Goal: Navigation & Orientation: Understand site structure

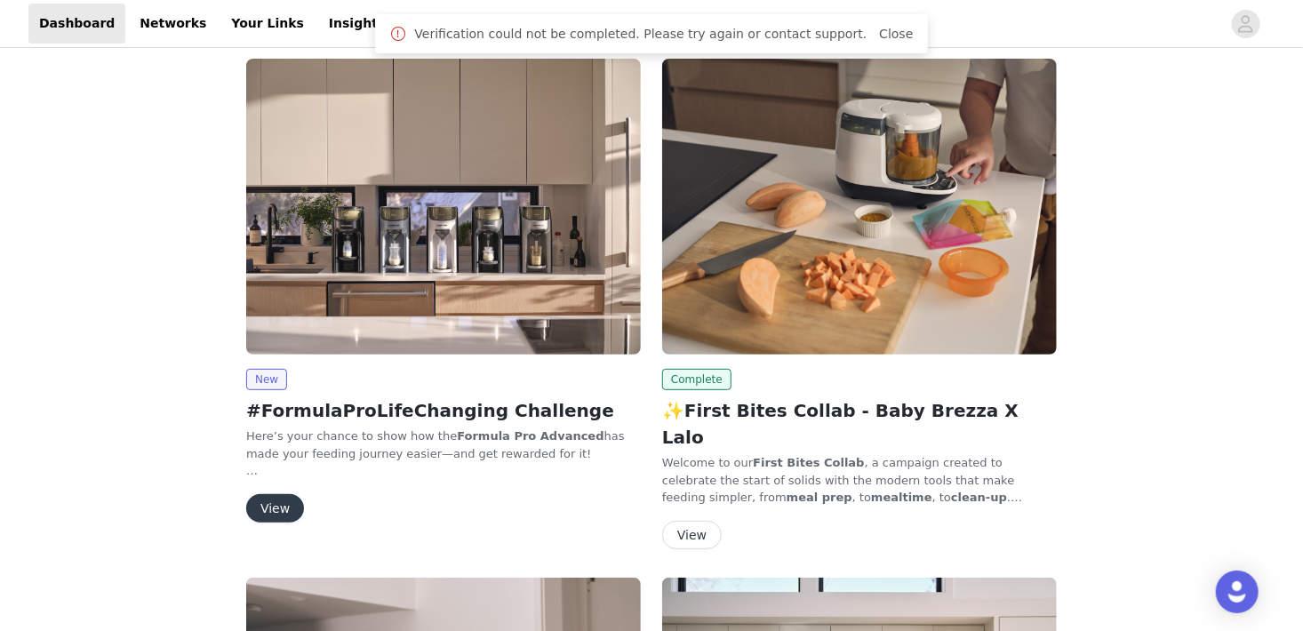
scroll to position [178, 0]
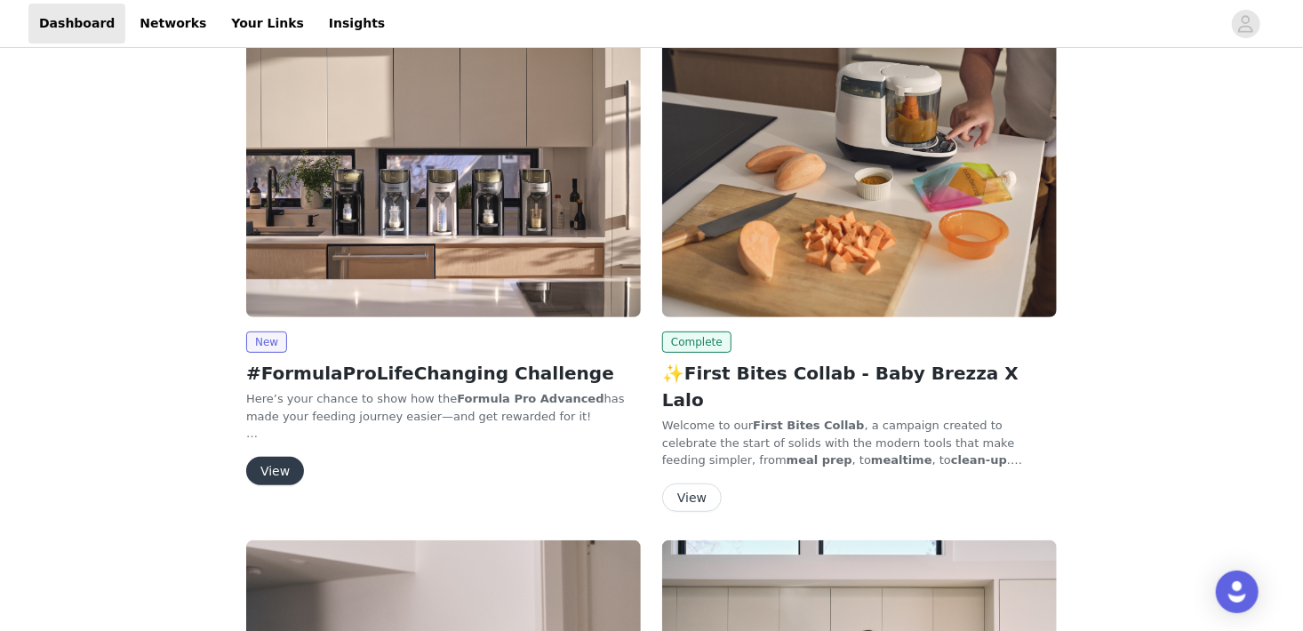
click at [697, 483] on button "View" at bounding box center [692, 497] width 60 height 28
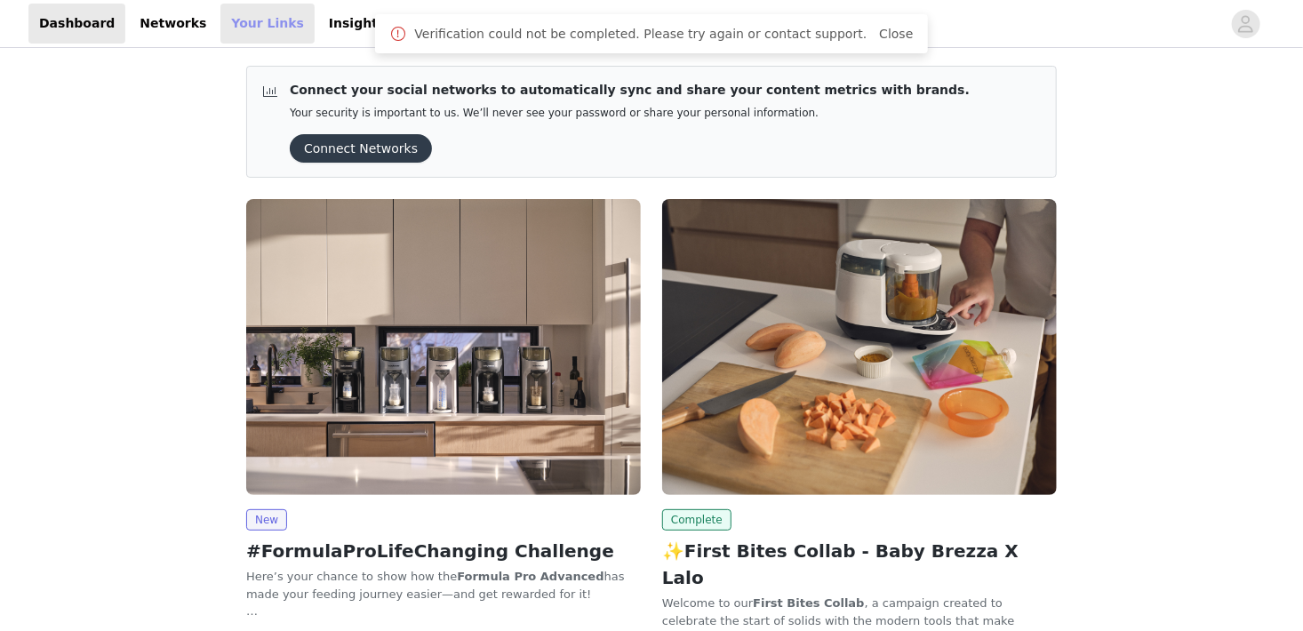
click at [228, 23] on link "Your Links" at bounding box center [267, 24] width 94 height 40
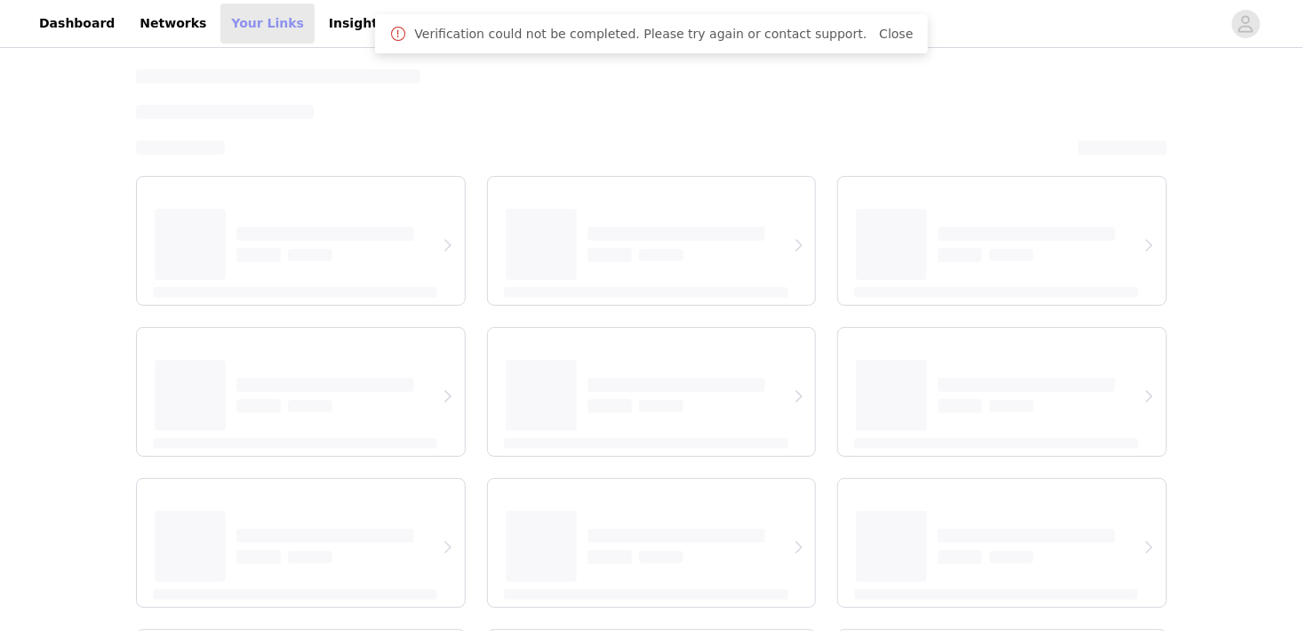
select select "12"
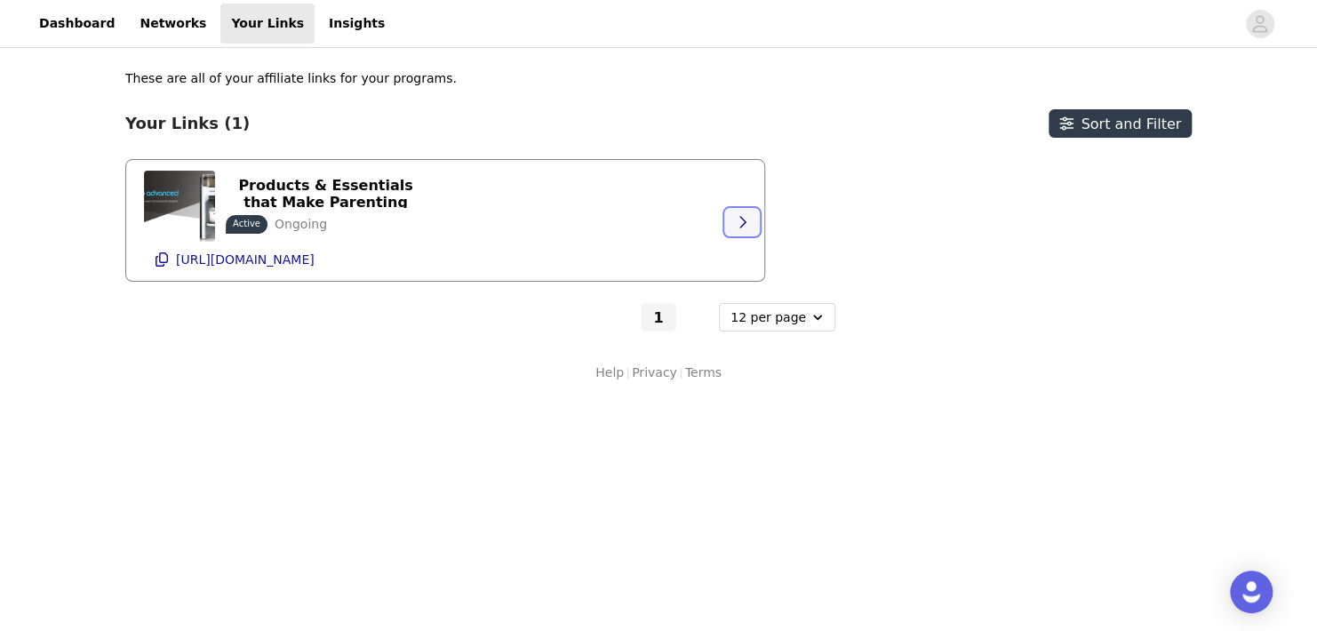
click at [742, 222] on icon "button" at bounding box center [742, 222] width 14 height 14
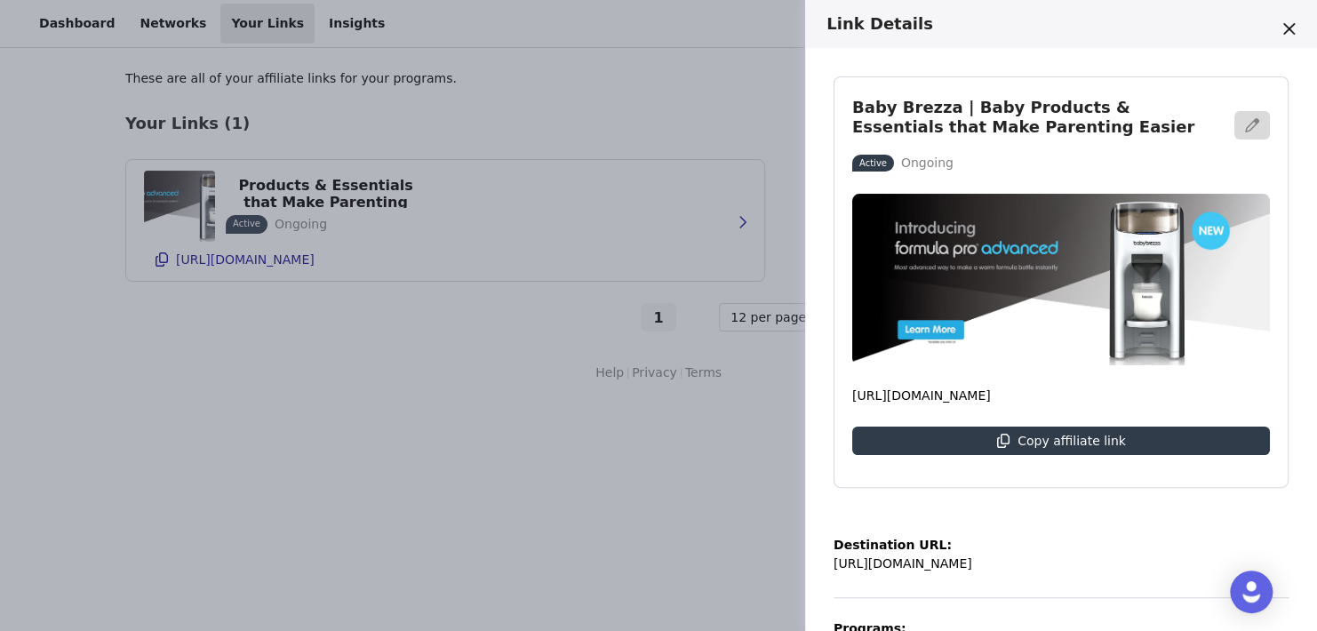
click at [768, 108] on div "Link Details Baby Brezza | Baby Products & Essentials that Make Parenting Easie…" at bounding box center [658, 315] width 1317 height 631
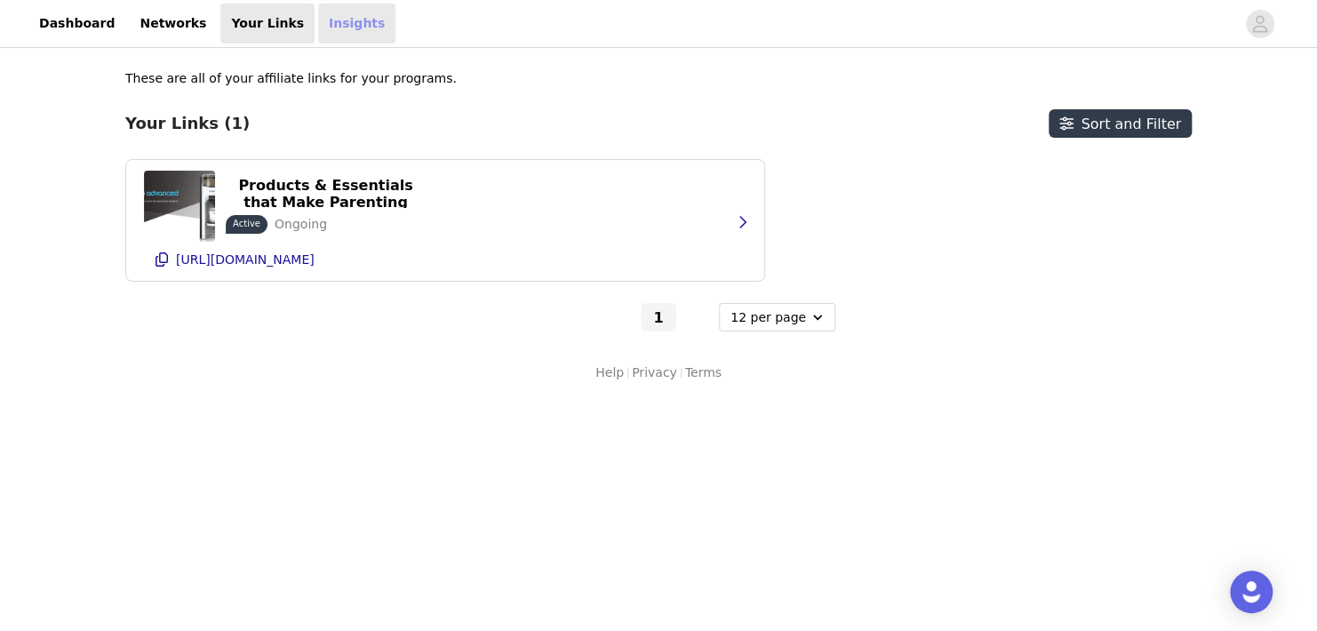
click at [318, 34] on link "Insights" at bounding box center [356, 24] width 77 height 40
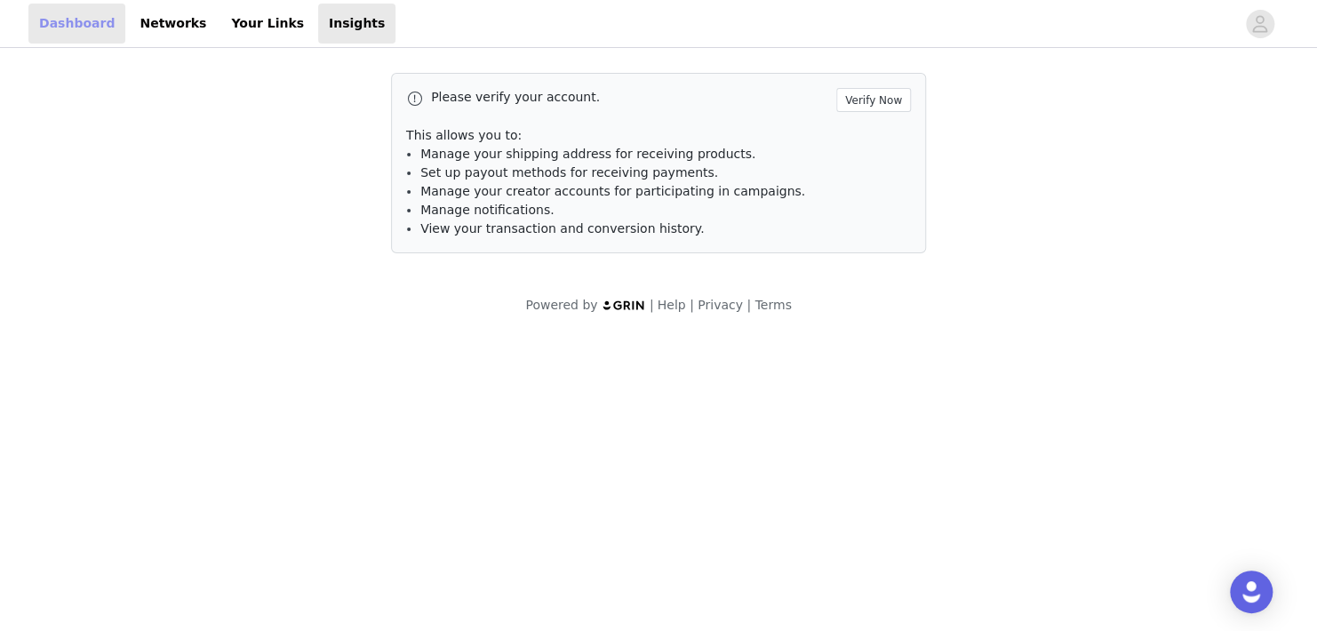
click at [95, 33] on link "Dashboard" at bounding box center [76, 24] width 97 height 40
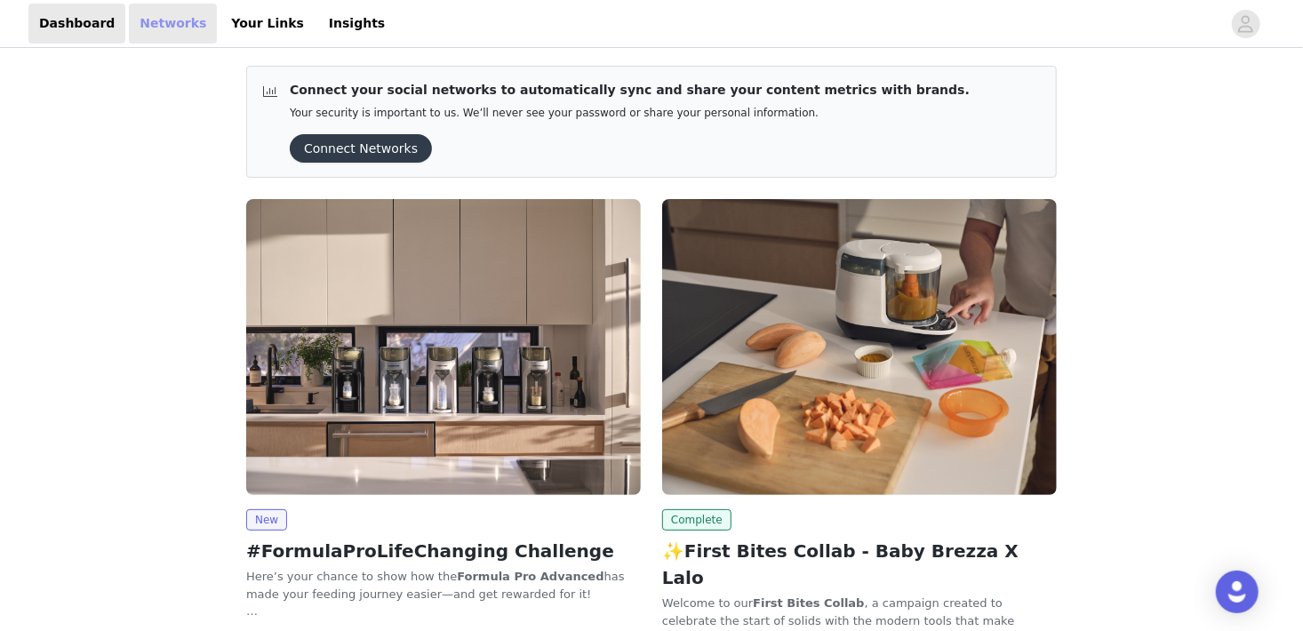
click at [159, 31] on link "Networks" at bounding box center [173, 24] width 88 height 40
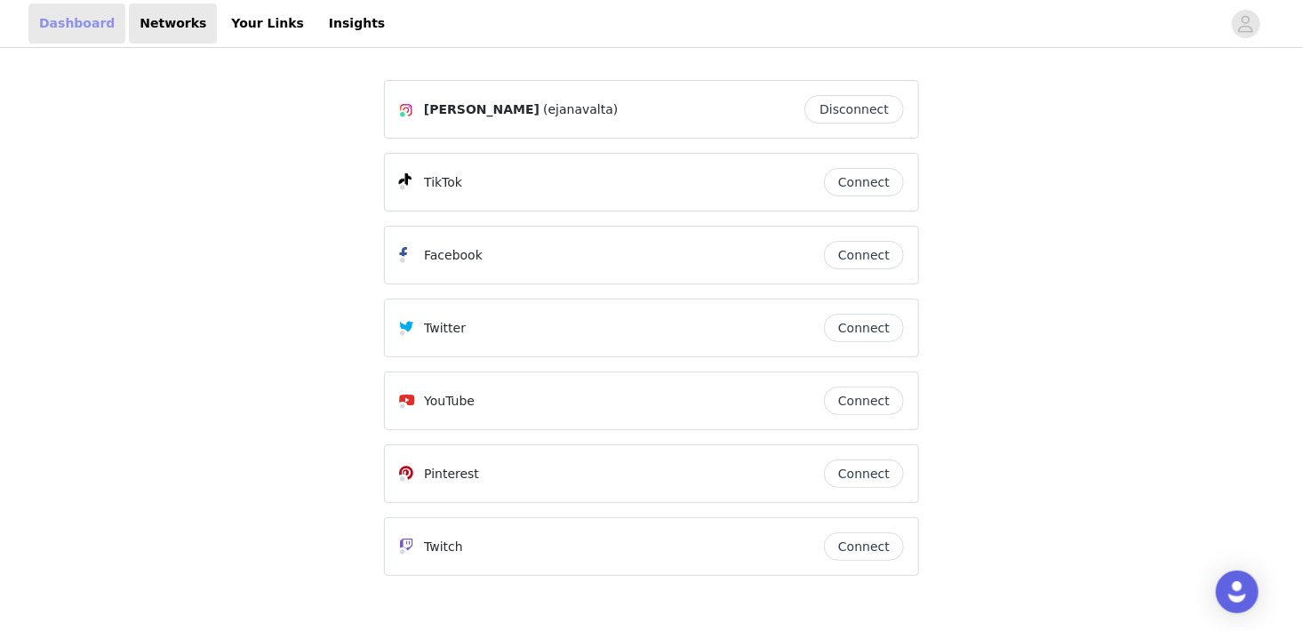
click at [28, 33] on link "Dashboard" at bounding box center [76, 24] width 97 height 40
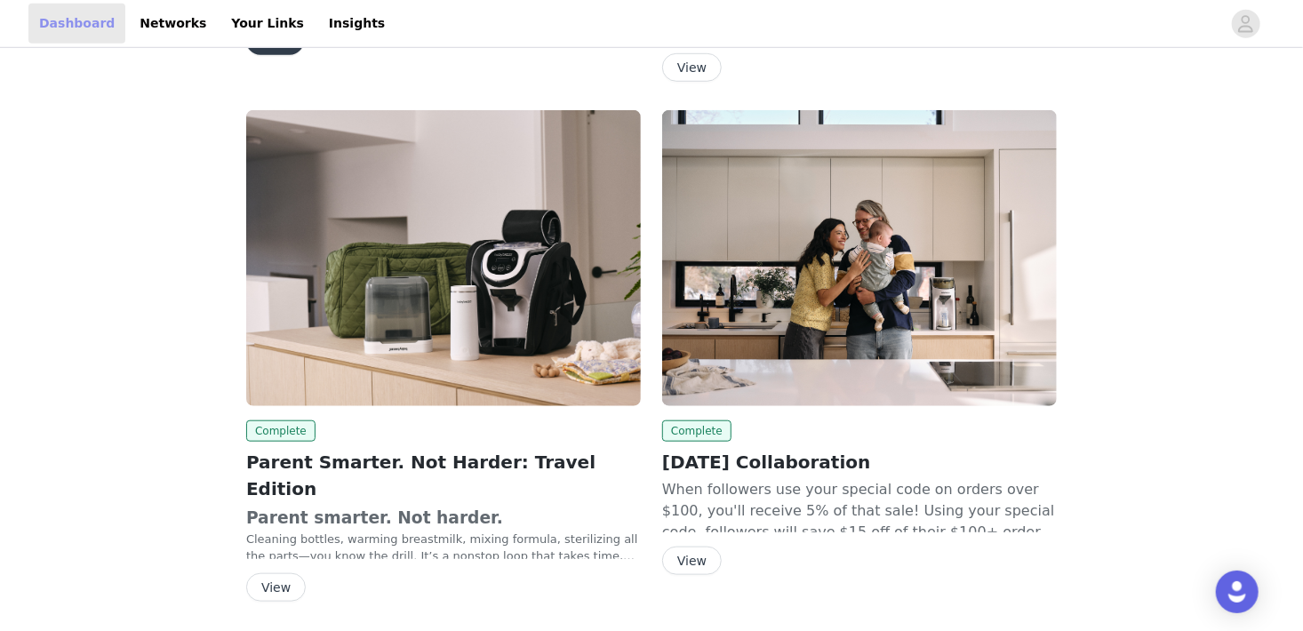
scroll to position [613, 0]
